Goal: Task Accomplishment & Management: Manage account settings

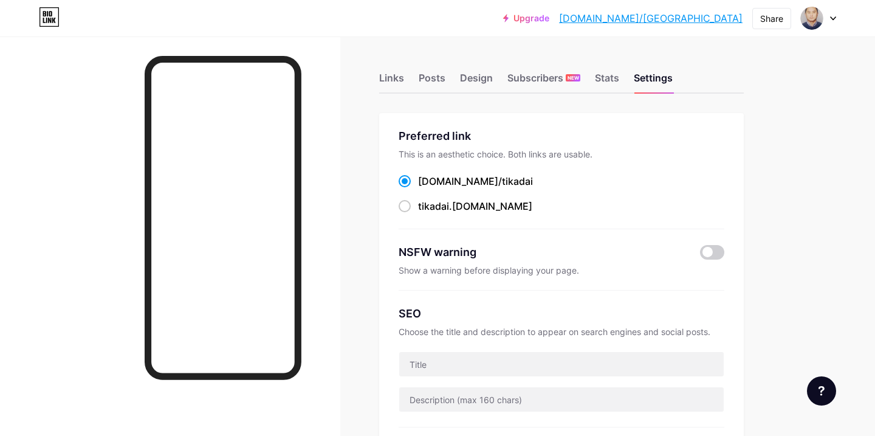
click at [41, 22] on icon at bounding box center [49, 16] width 21 height 19
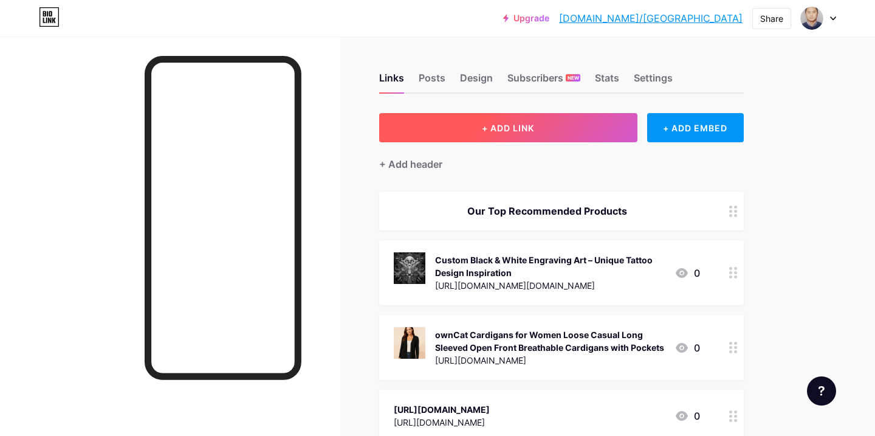
click at [482, 129] on span "+ ADD LINK" at bounding box center [508, 128] width 52 height 10
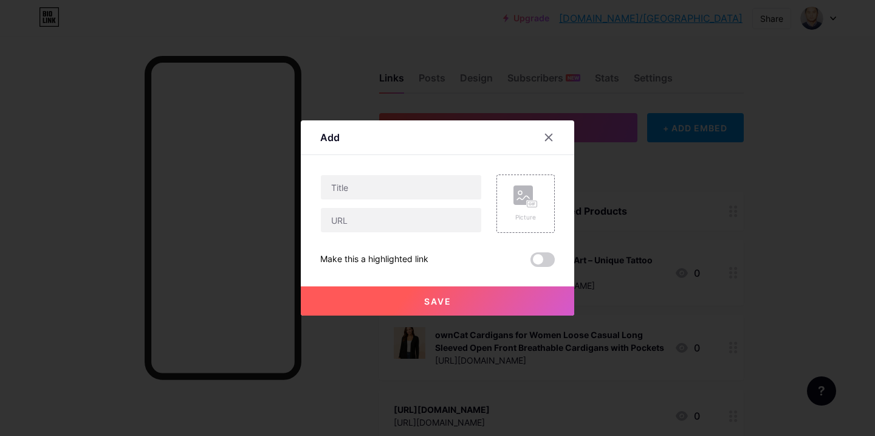
click at [809, 194] on div at bounding box center [437, 218] width 875 height 436
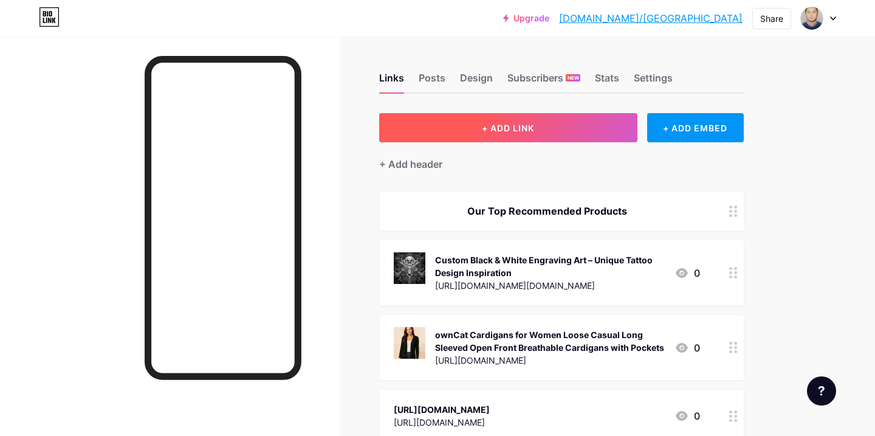
click at [495, 132] on button "+ ADD LINK" at bounding box center [508, 127] width 258 height 29
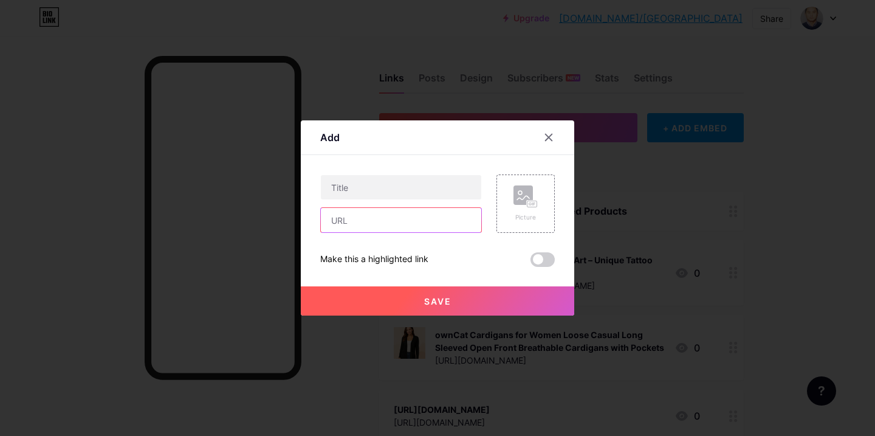
click at [366, 218] on input "text" at bounding box center [401, 220] width 160 height 24
paste input "[URL][DOMAIN_NAME][DOMAIN_NAME]"
type input "[URL][DOMAIN_NAME][DOMAIN_NAME]"
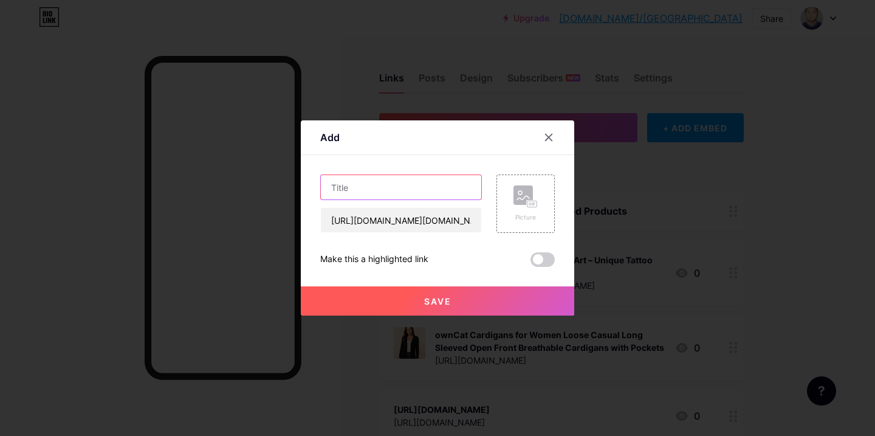
click at [359, 188] on input "text" at bounding box center [401, 187] width 160 height 24
paste input "I will be your online personal trainer and fitness"
click at [470, 189] on input "I will be your online personal trainer and fitness" at bounding box center [401, 187] width 160 height 24
click at [445, 189] on input "I will be yourr and fitness" at bounding box center [401, 187] width 160 height 24
type input "I"
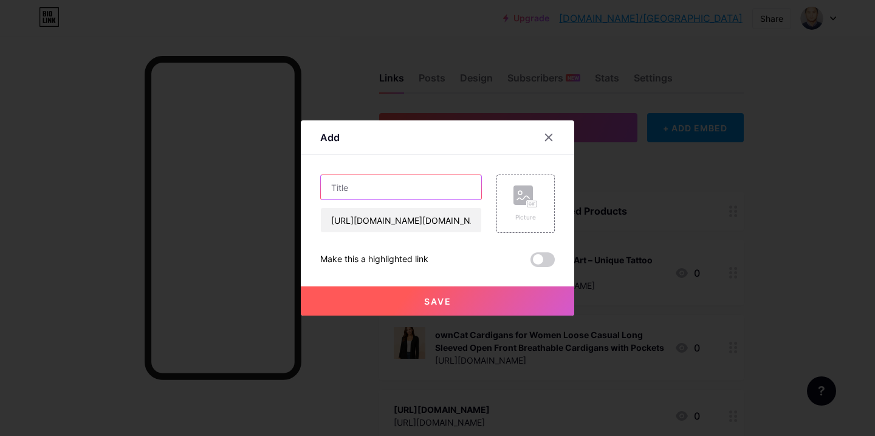
click at [383, 184] on input "text" at bounding box center [401, 187] width 160 height 24
paste input "I will be your online personal trainer and fitness coach"
type input "I will be your online personal trainer and fitness coach"
click at [524, 199] on rect at bounding box center [522, 194] width 19 height 19
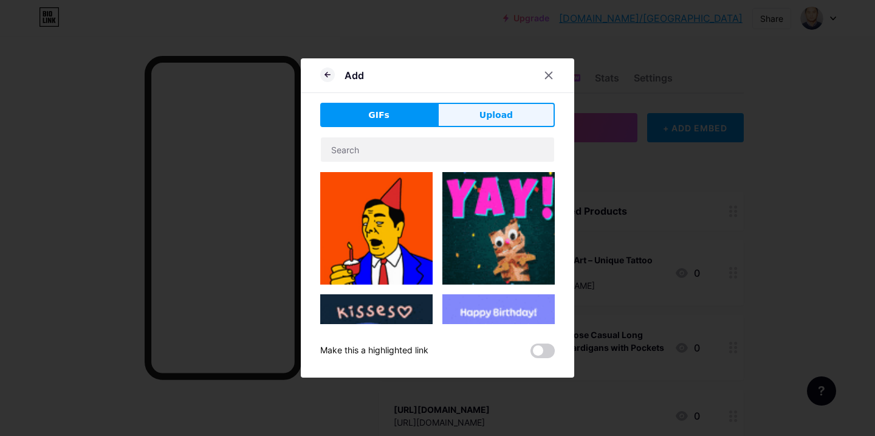
click at [496, 112] on span "Upload" at bounding box center [495, 115] width 33 height 13
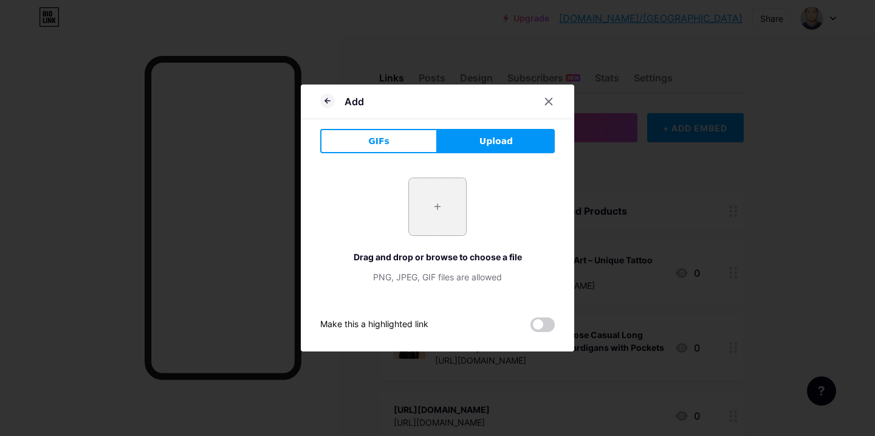
click at [434, 216] on input "file" at bounding box center [437, 206] width 57 height 57
type input "C:\fakepath\FITNESS COACH.png"
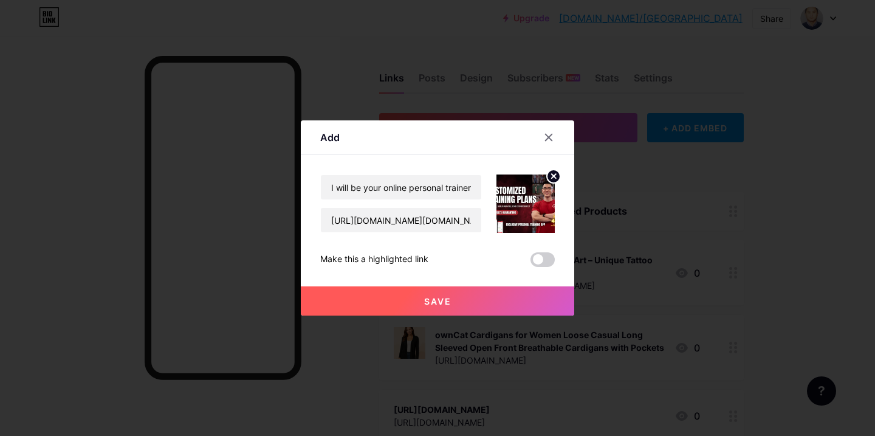
click at [443, 300] on span "Save" at bounding box center [437, 301] width 27 height 10
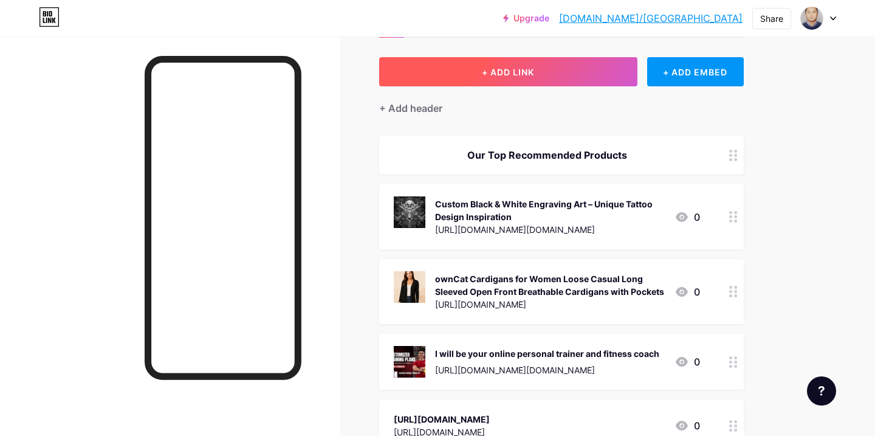
scroll to position [51, 0]
